Goal: Task Accomplishment & Management: Manage account settings

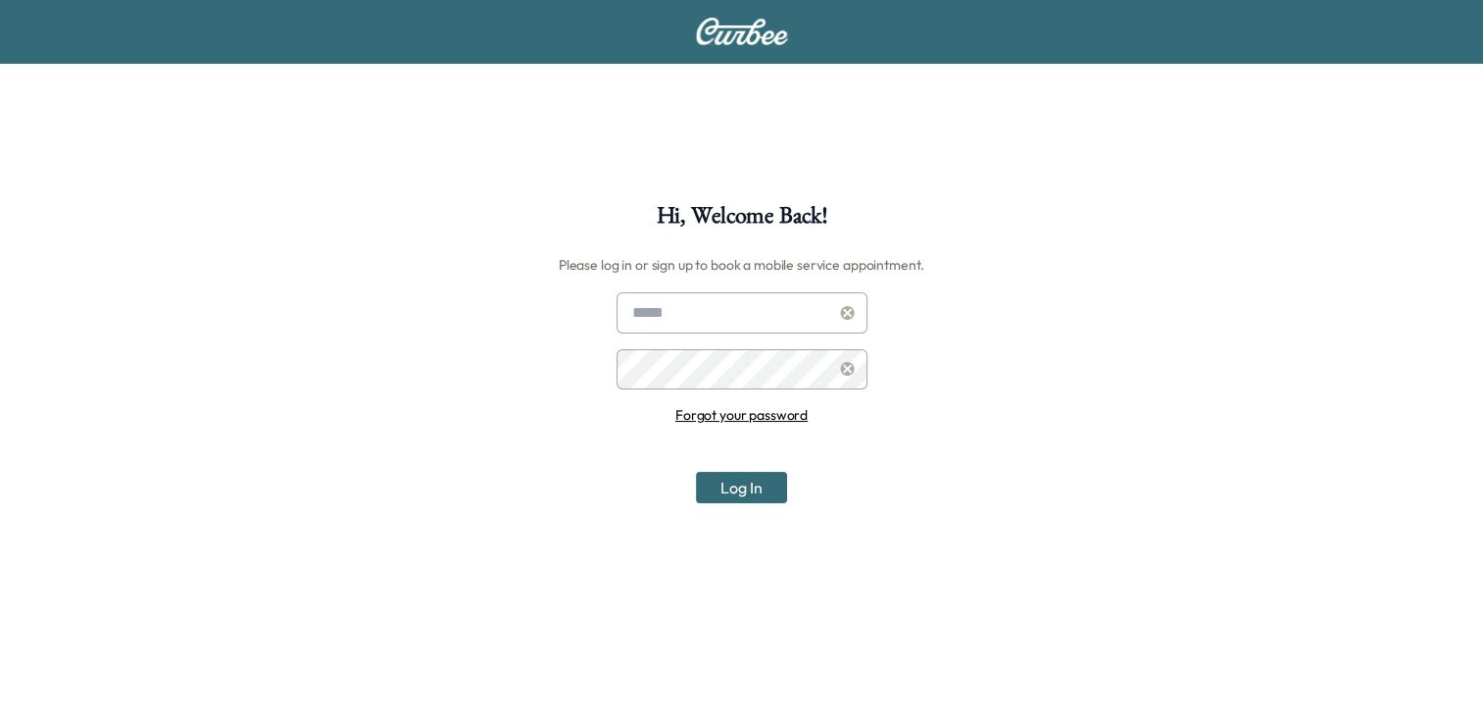
type input "**********"
click at [760, 492] on button "Log In" at bounding box center [741, 487] width 91 height 31
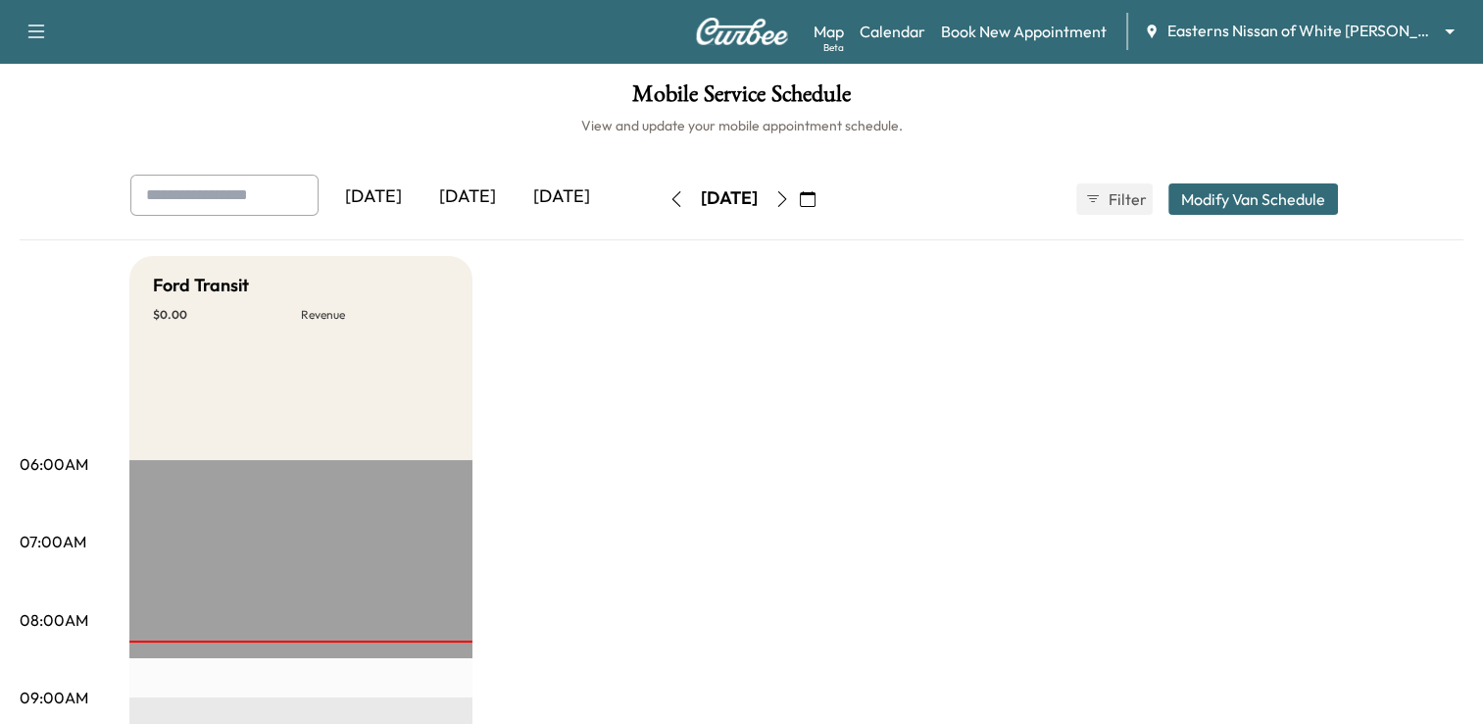
click at [29, 33] on icon "button" at bounding box center [37, 32] width 24 height 24
click at [51, 112] on button "Log Out" at bounding box center [69, 110] width 74 height 31
